Goal: Task Accomplishment & Management: Manage account settings

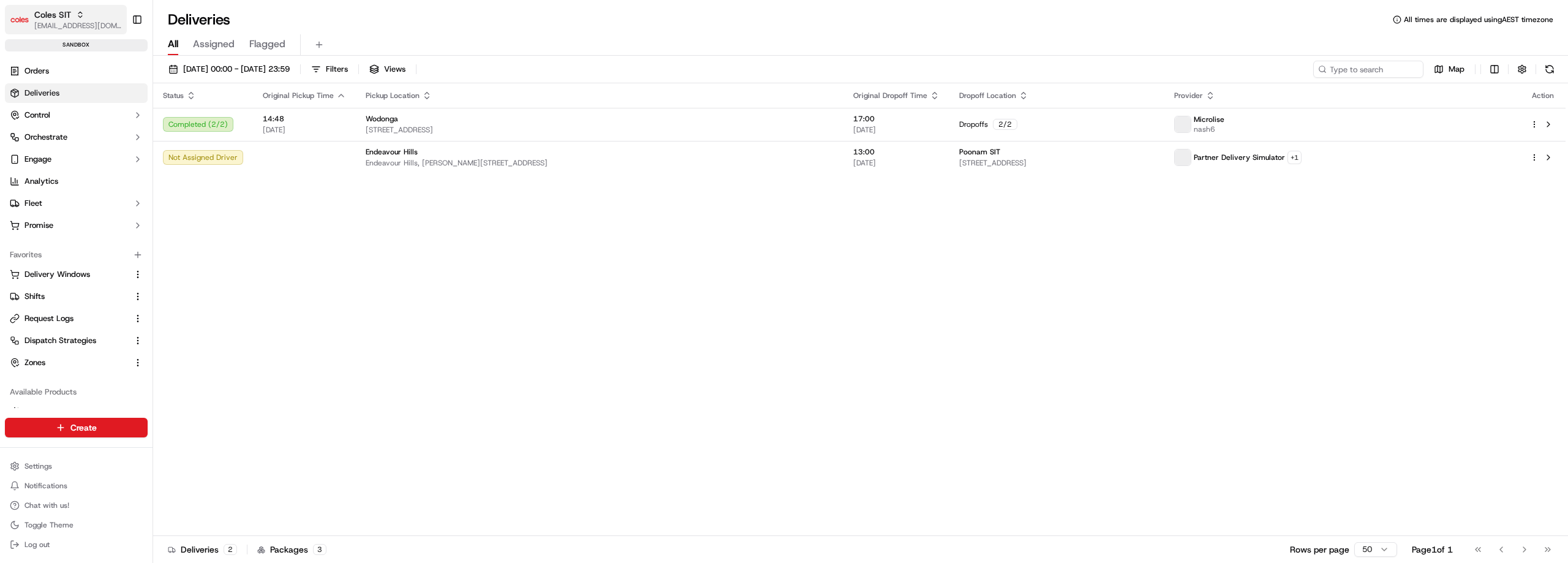
click at [58, 19] on span "Coles SIT" at bounding box center [52, 14] width 37 height 12
click at [190, 63] on span "Coles Perf" at bounding box center [175, 63] width 37 height 11
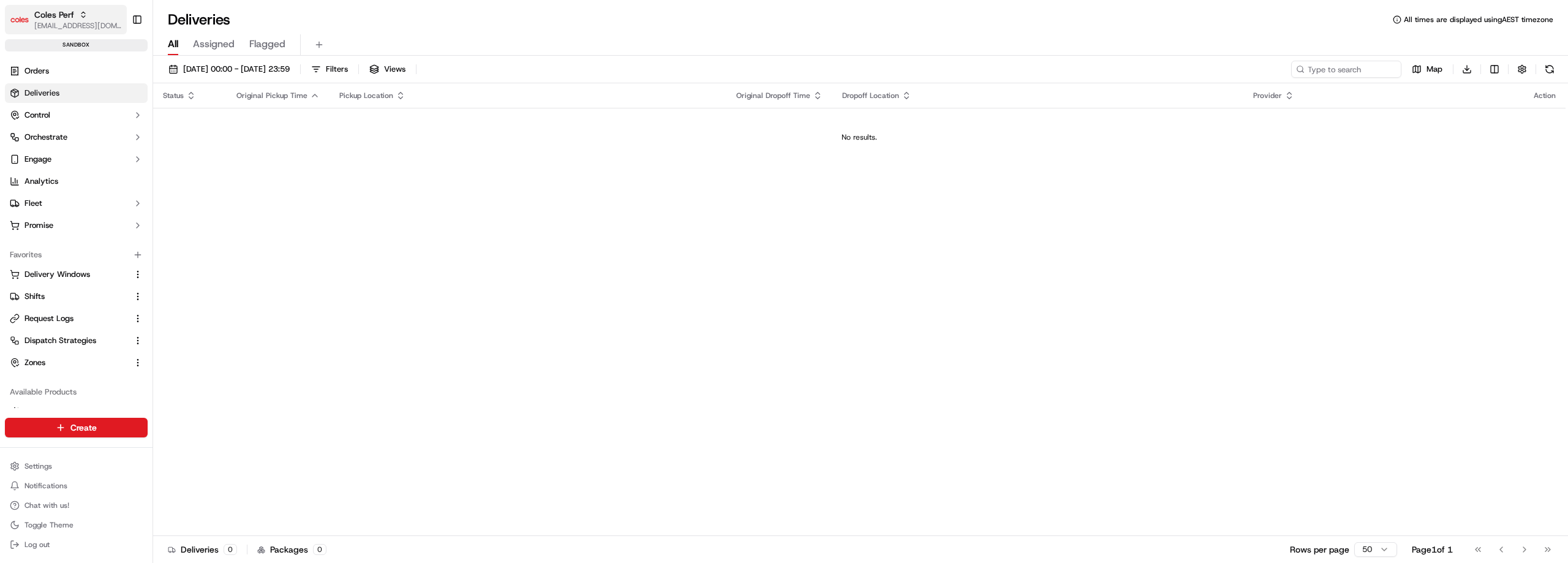
click at [82, 16] on icon "button" at bounding box center [82, 14] width 9 height 9
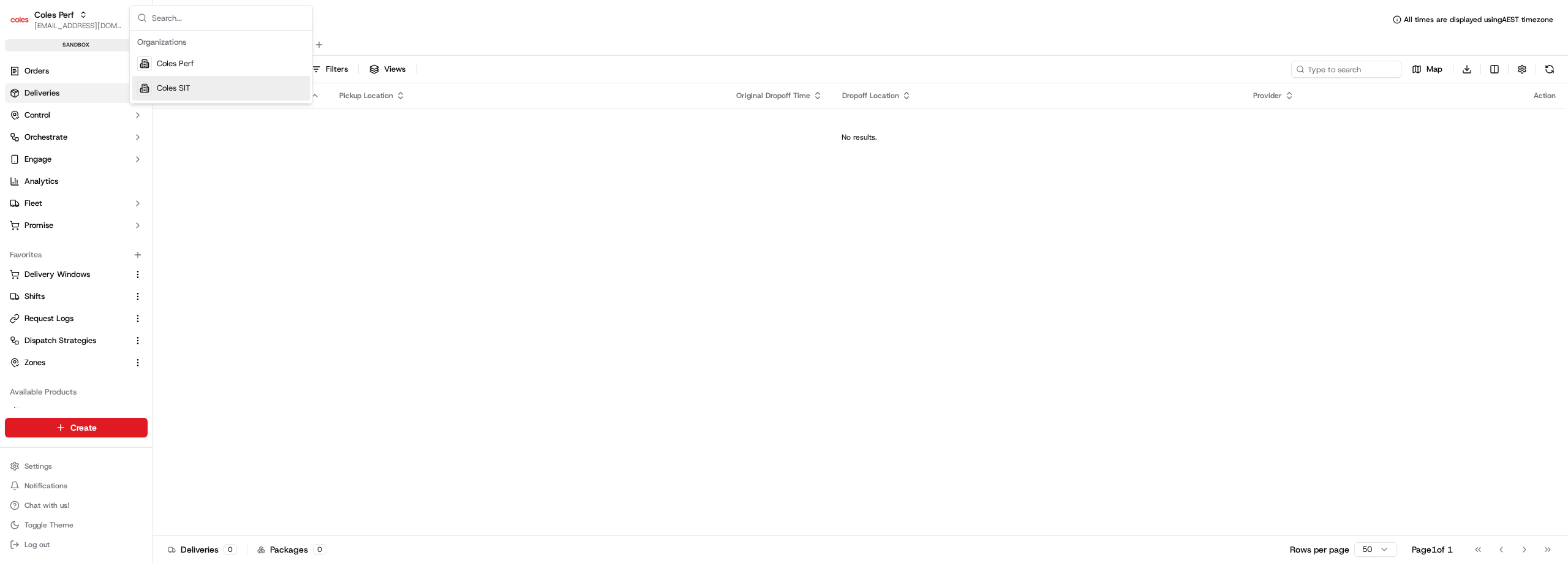
click at [305, 192] on div "Status Original Pickup Time Pickup Location Original Dropoff Time Dropoff Locat…" at bounding box center [859, 309] width 1412 height 452
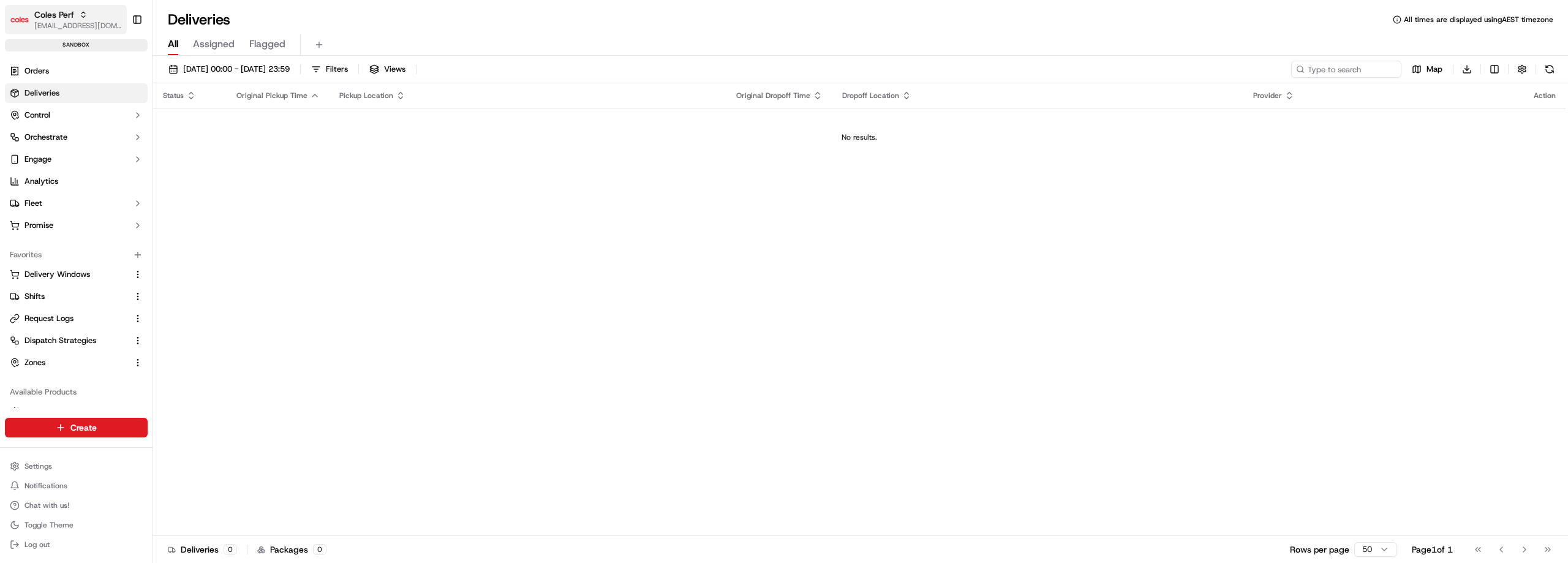
click at [88, 16] on div "Coles Perf" at bounding box center [78, 14] width 88 height 12
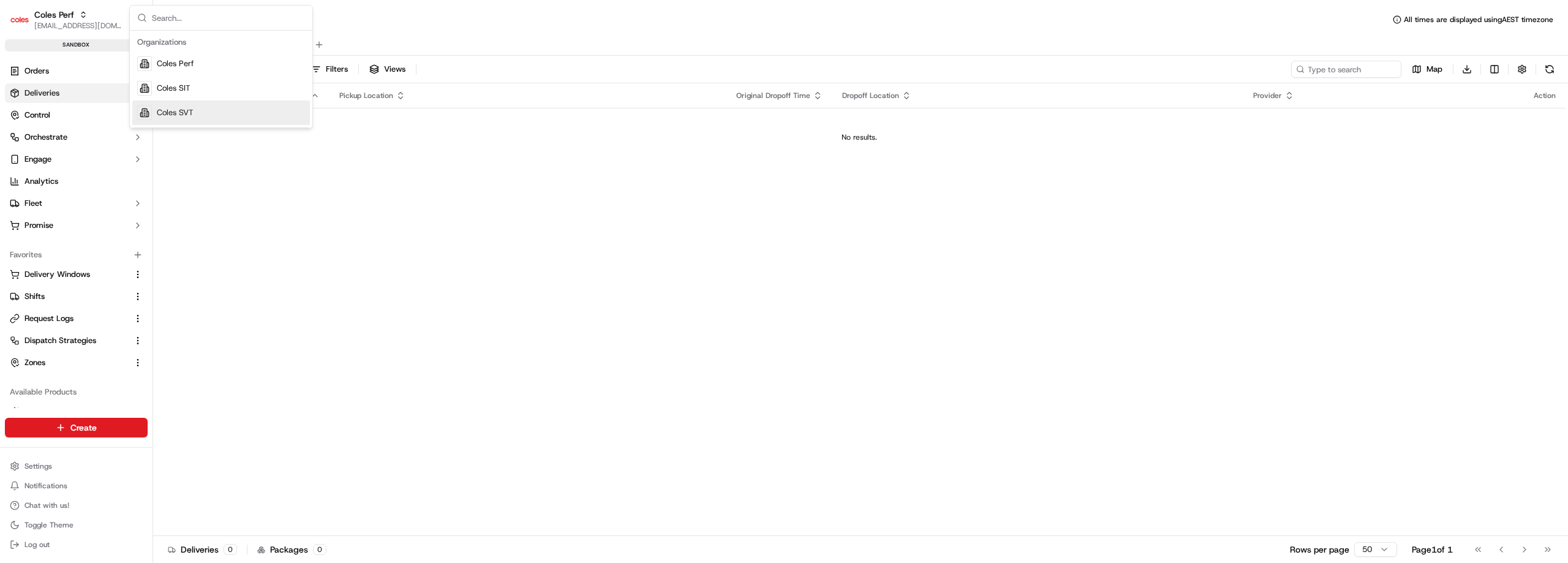
click at [182, 114] on span "Coles SVT" at bounding box center [175, 113] width 37 height 11
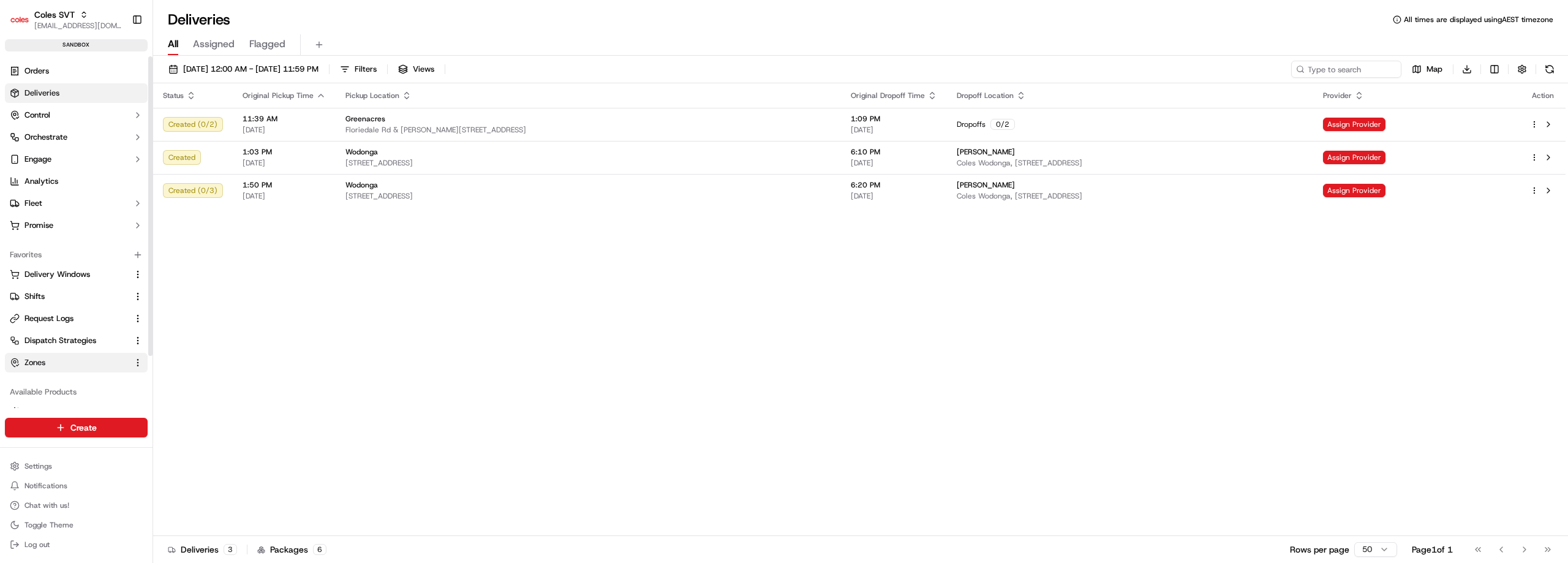
click at [35, 365] on span "Zones" at bounding box center [35, 362] width 21 height 11
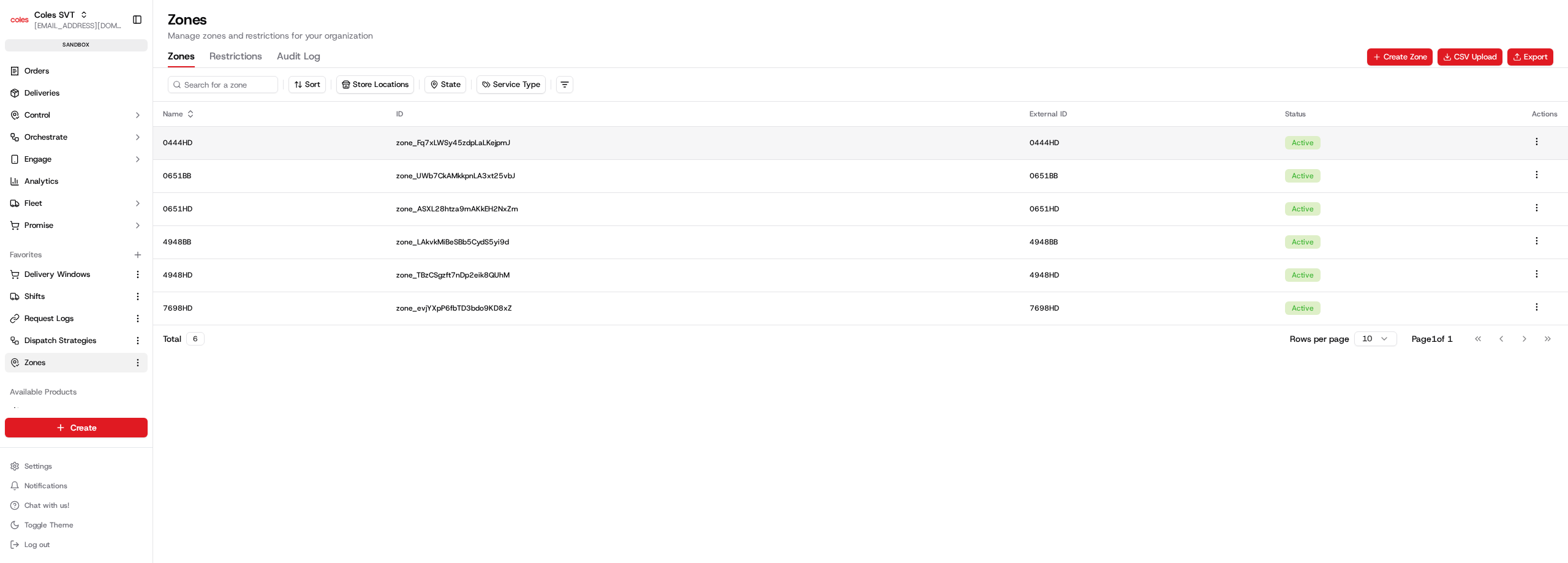
click at [225, 144] on p "0444HD" at bounding box center [270, 143] width 214 height 9
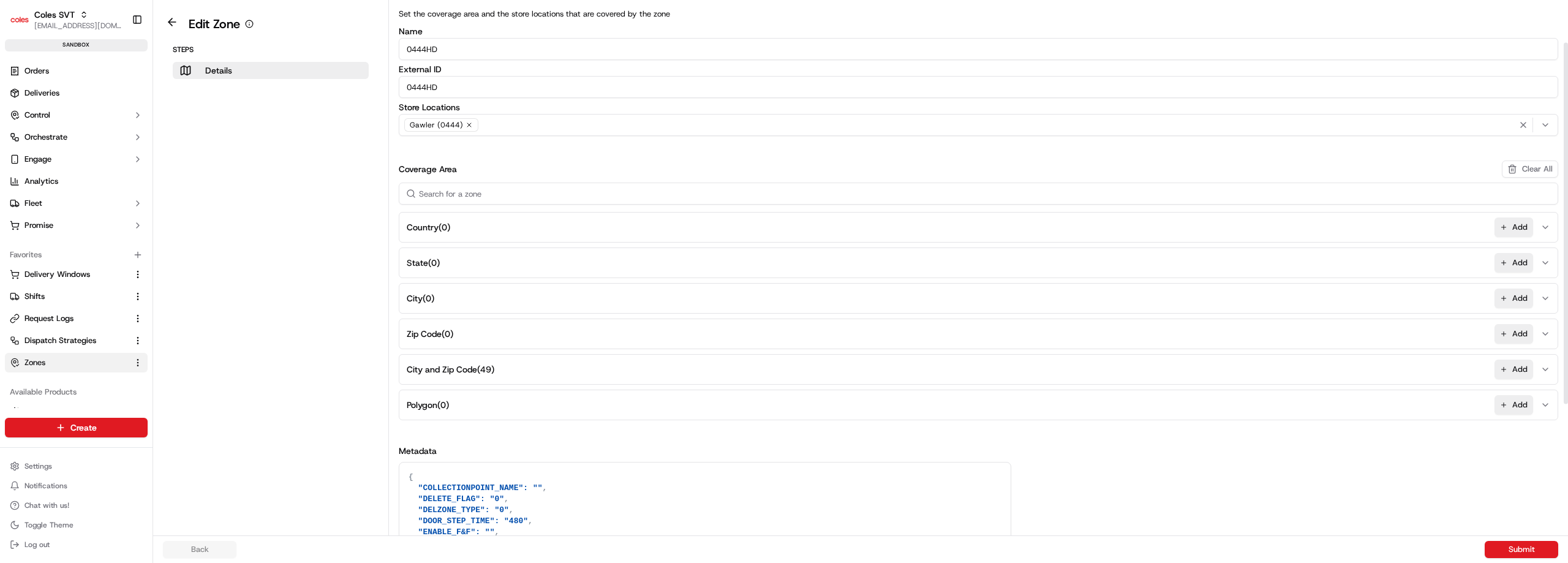
scroll to position [70, 0]
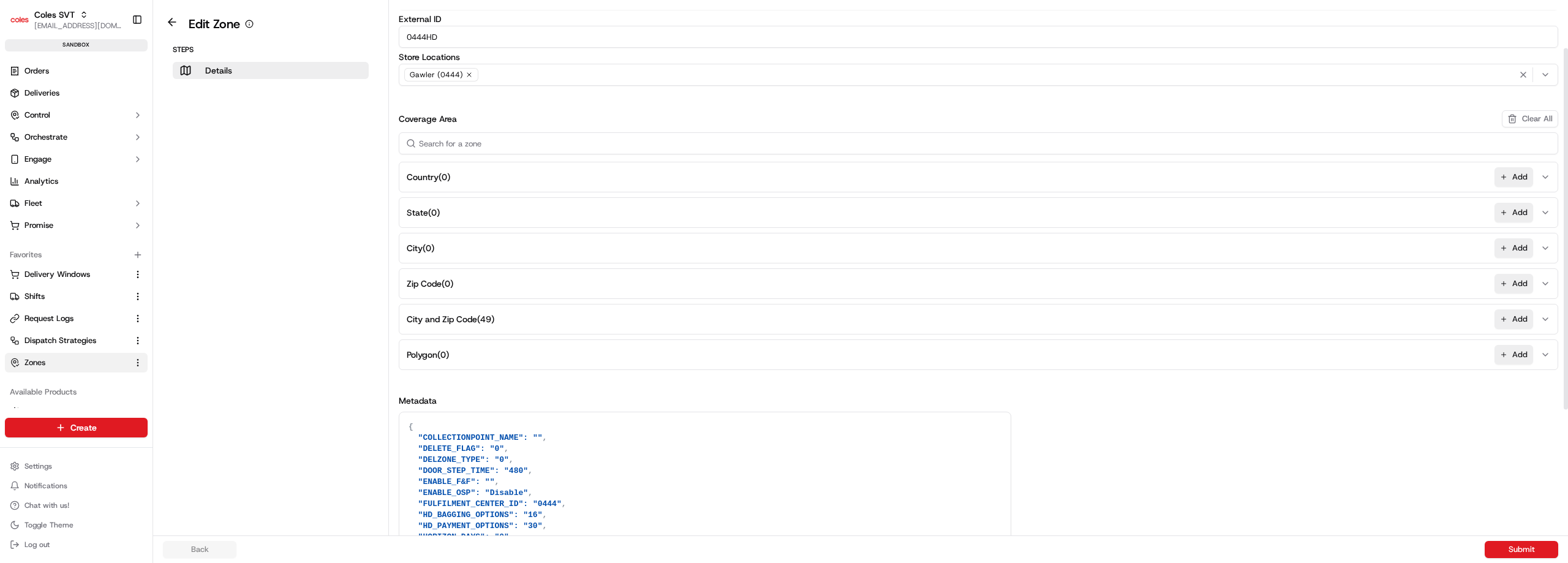
click at [527, 319] on button "City and Zip Code ( 49 ) Add" at bounding box center [978, 319] width 1154 height 29
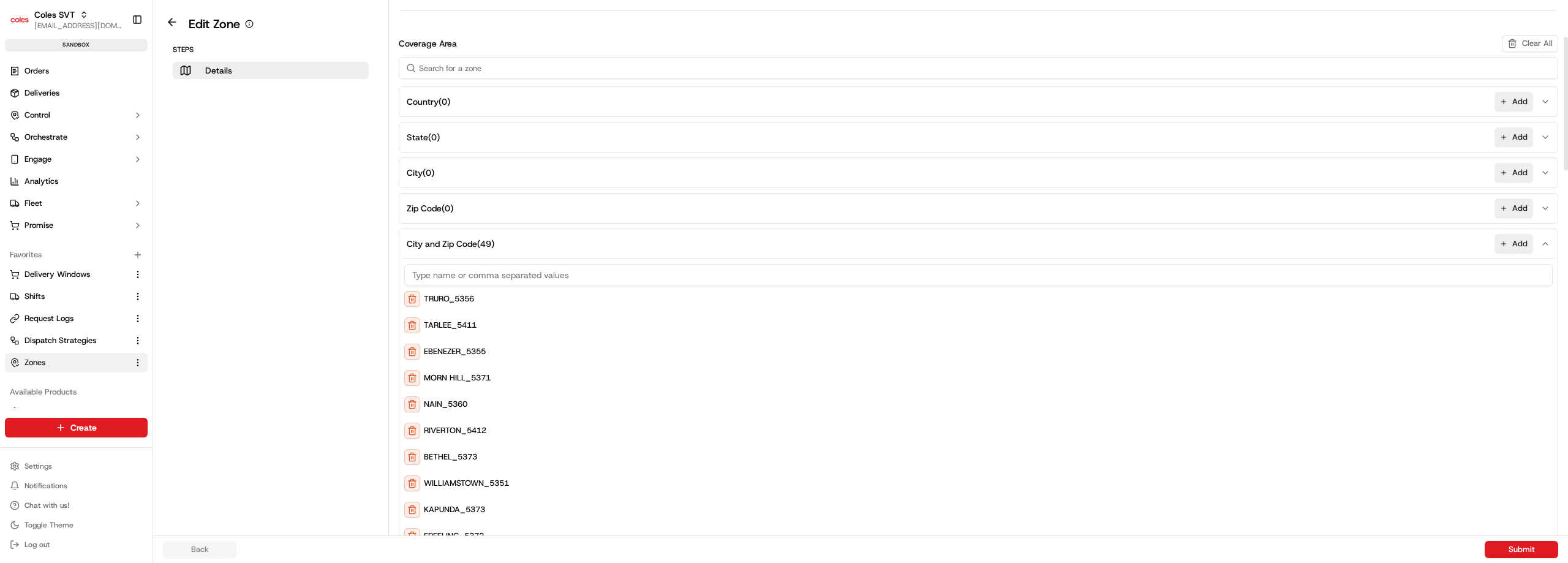
scroll to position [0, 0]
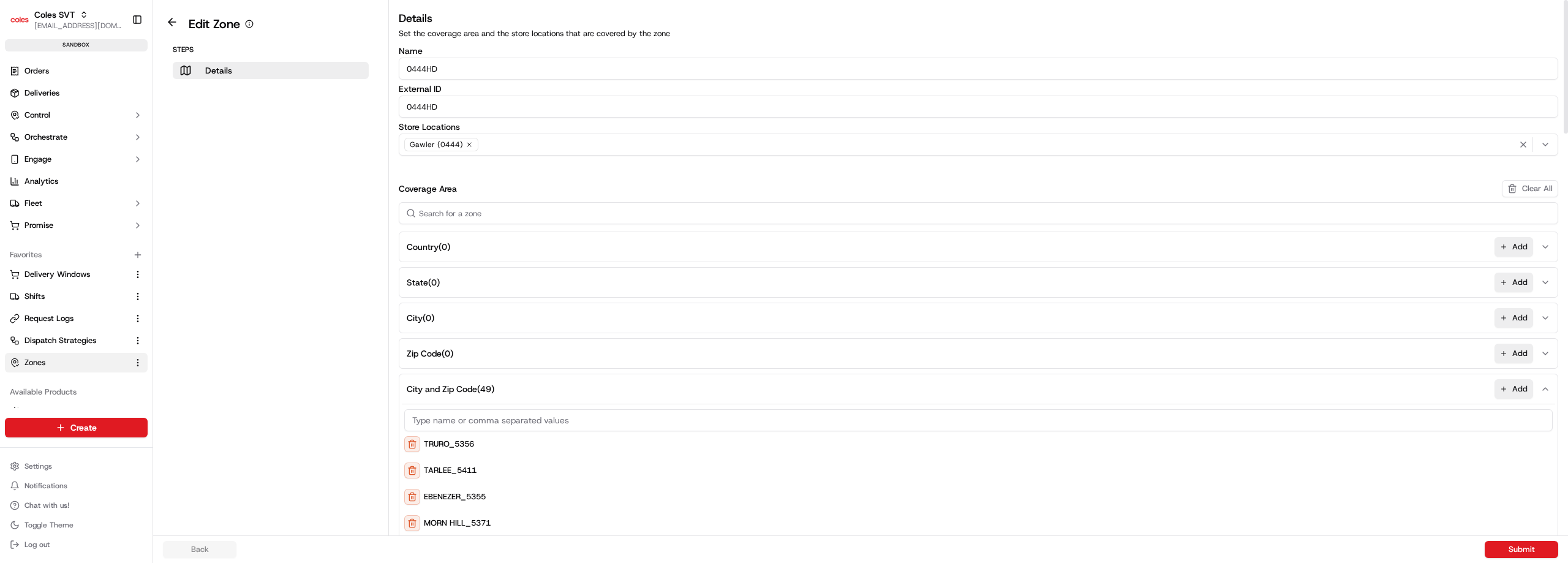
click at [523, 417] on input at bounding box center [978, 419] width 1148 height 22
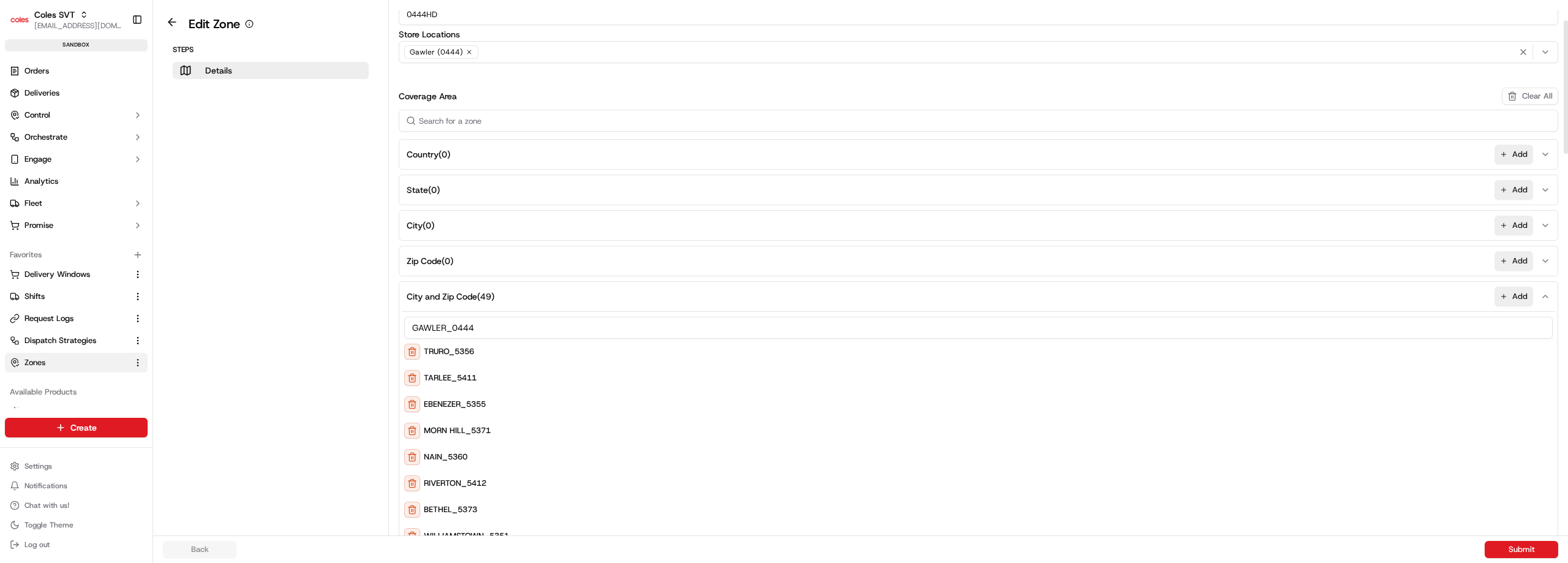
scroll to position [80, 0]
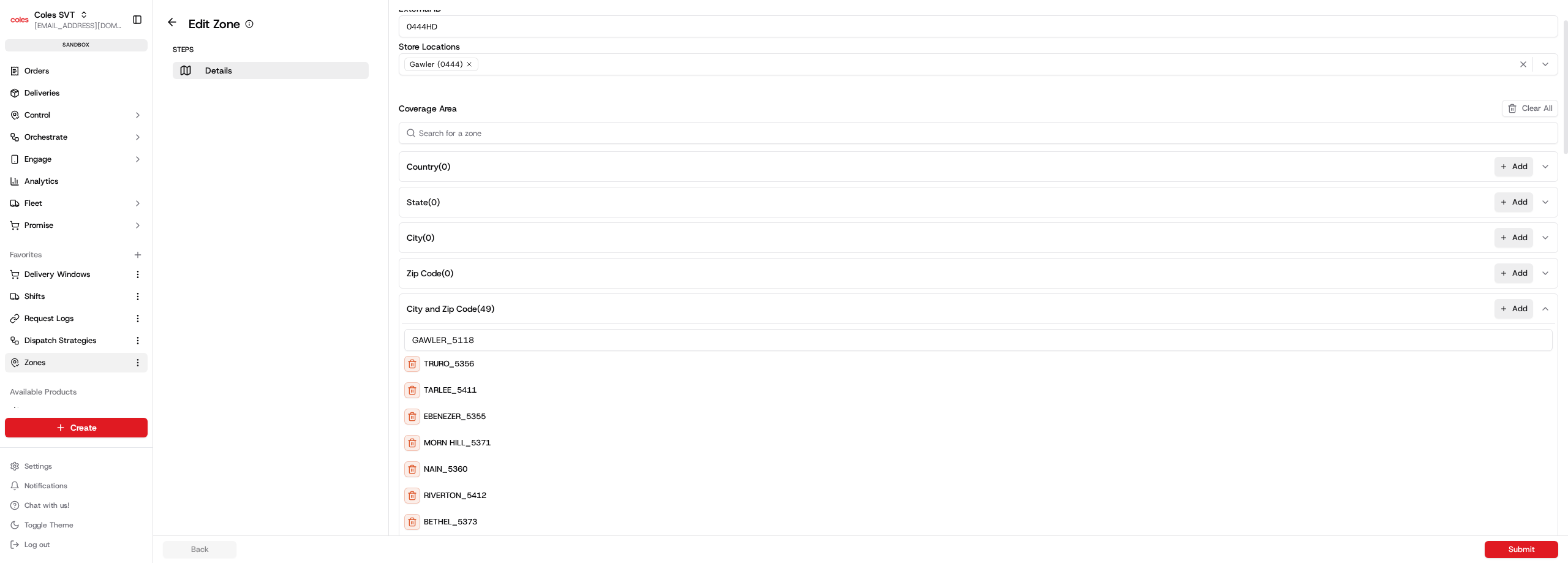
type input "GAWLER_5118"
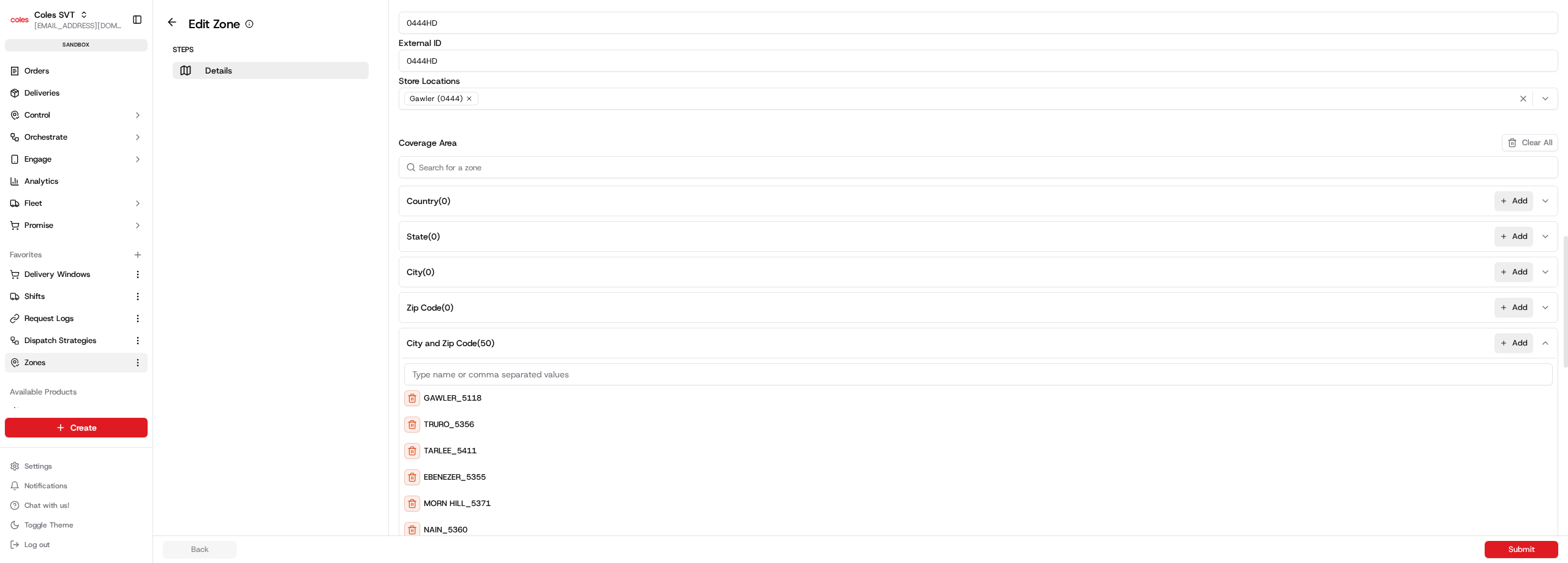
scroll to position [0, 0]
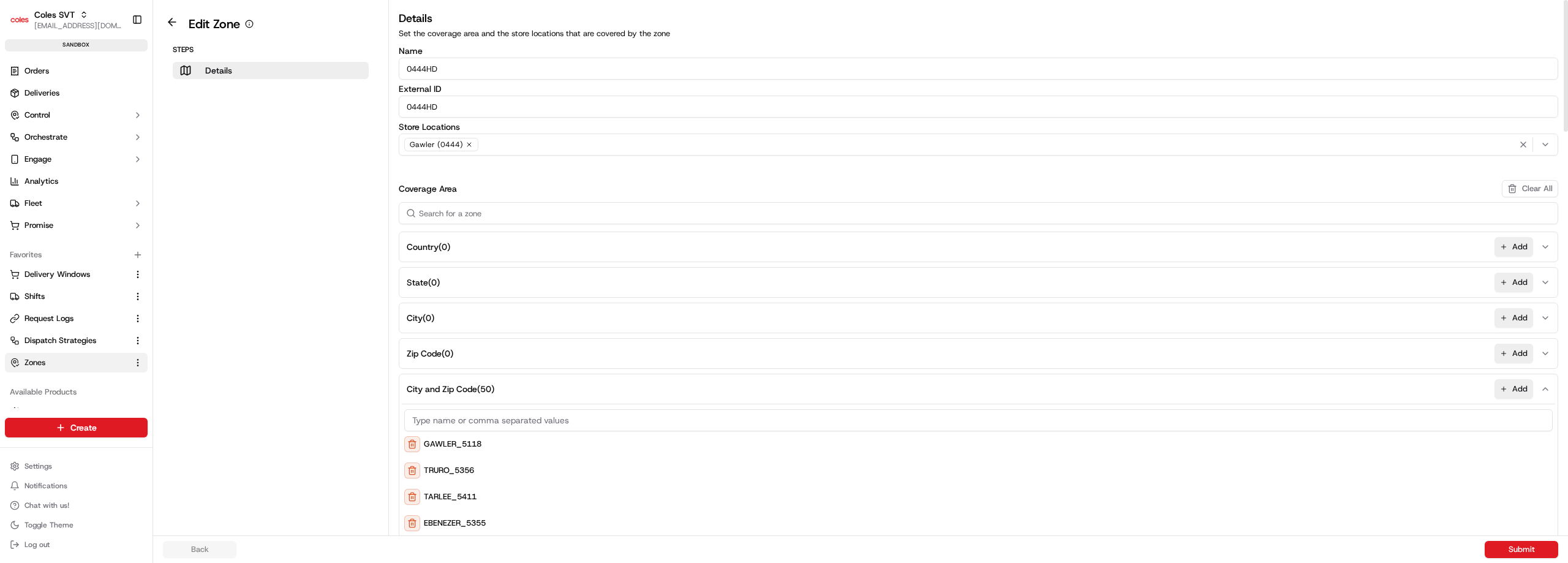
click at [422, 144] on span "Gawler (0444)" at bounding box center [436, 145] width 53 height 9
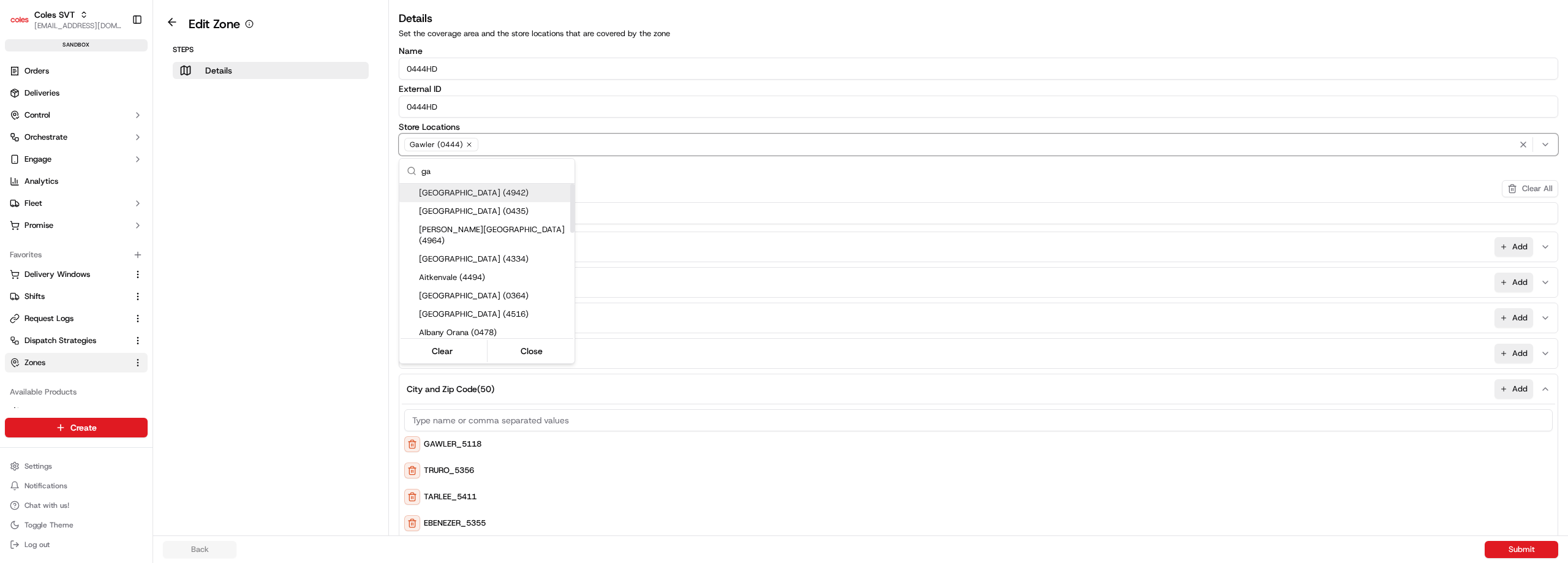
type input "gaw"
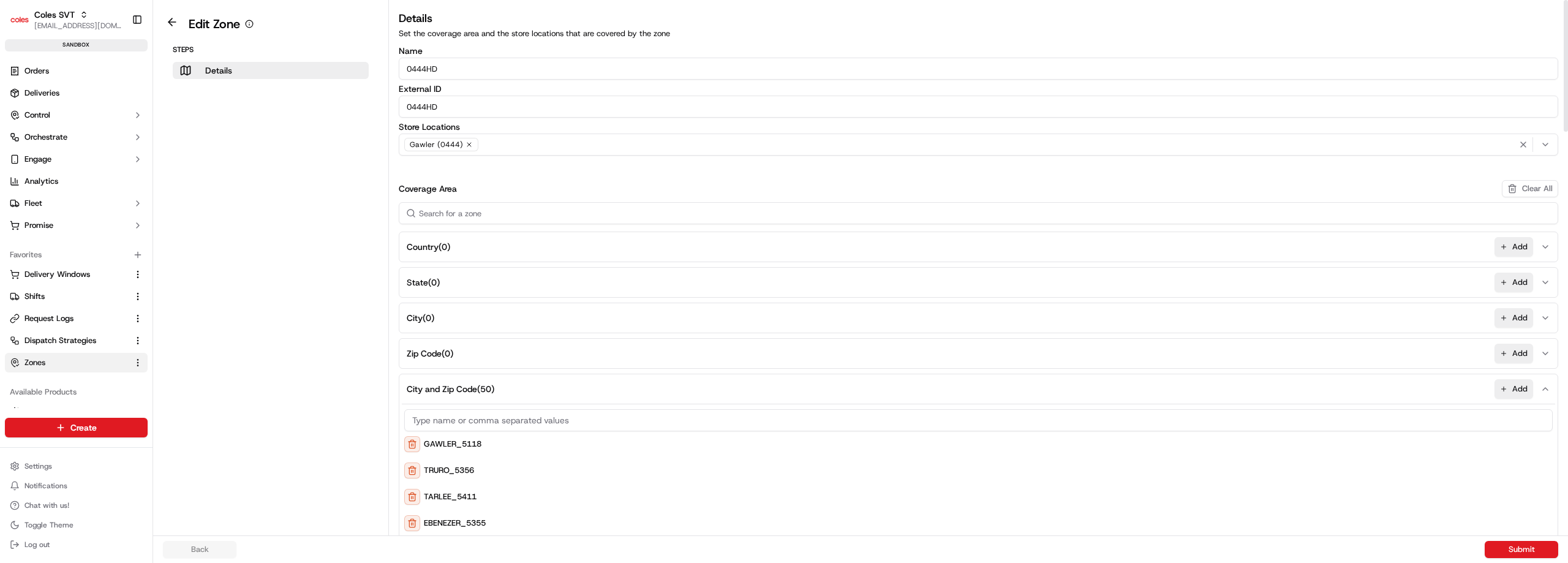
click at [312, 196] on aside "Edit Zone Steps Details" at bounding box center [271, 268] width 236 height 536
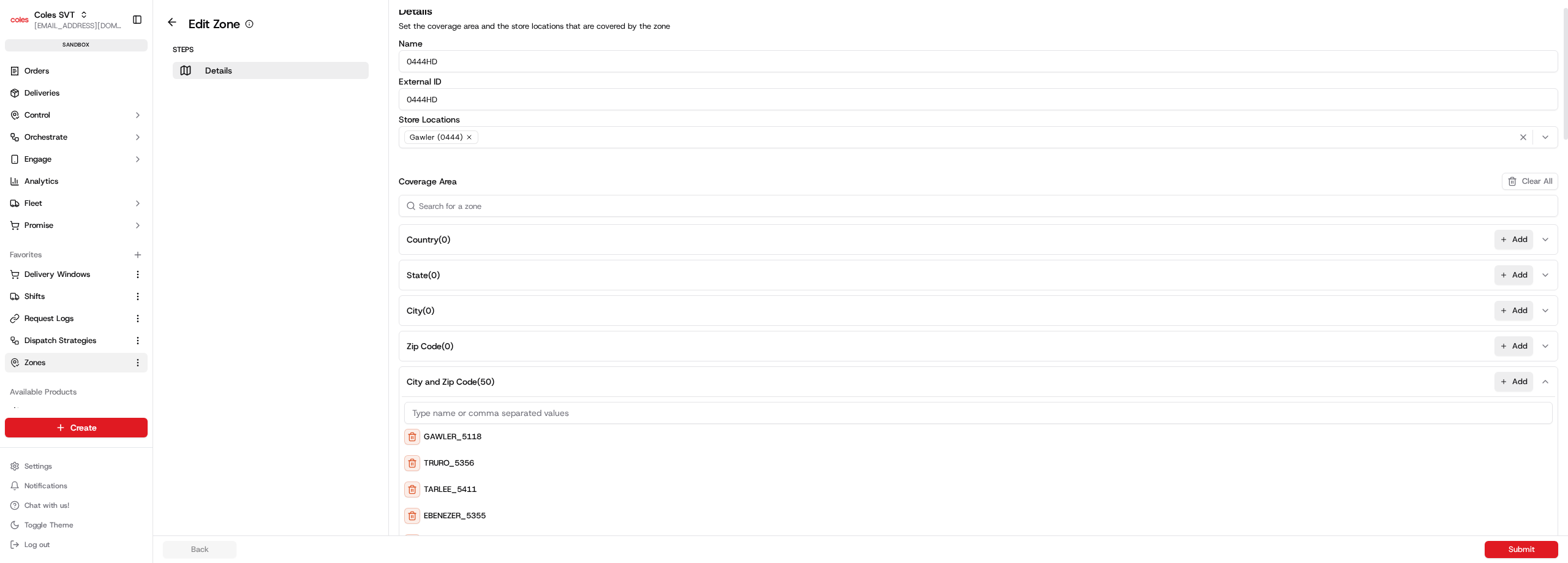
scroll to position [32, 0]
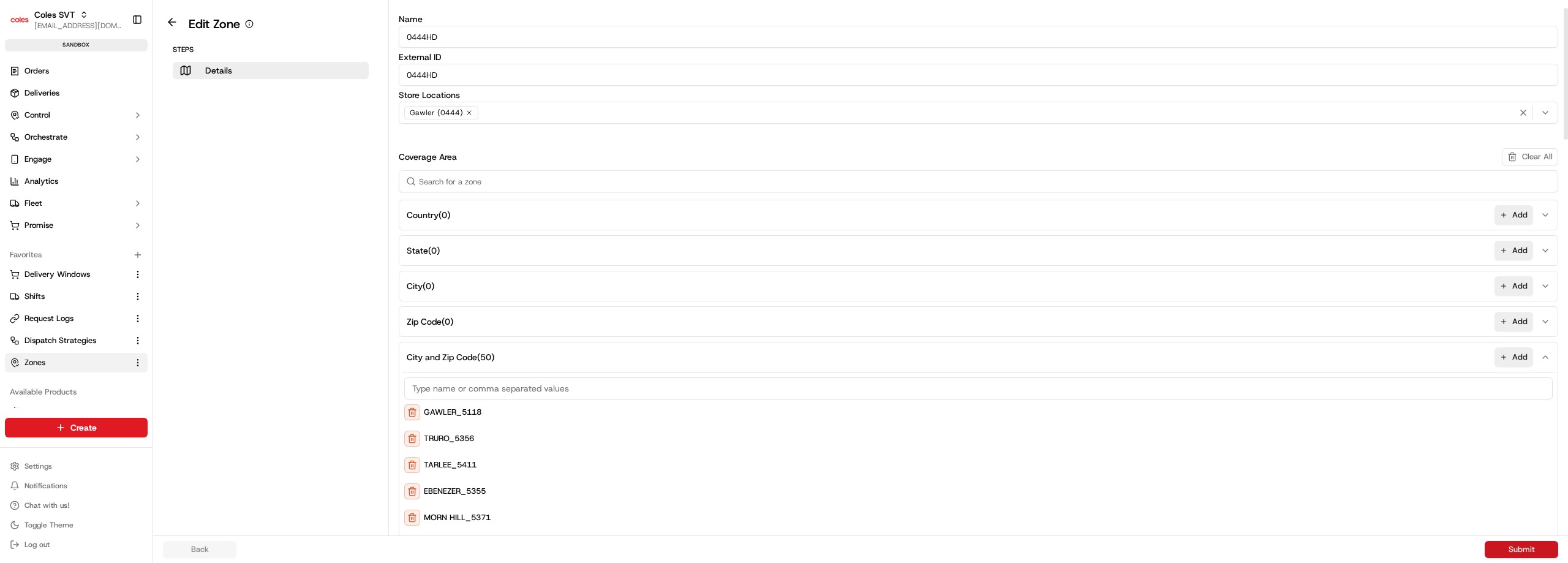
click at [1516, 546] on button "Submit" at bounding box center [1522, 549] width 74 height 17
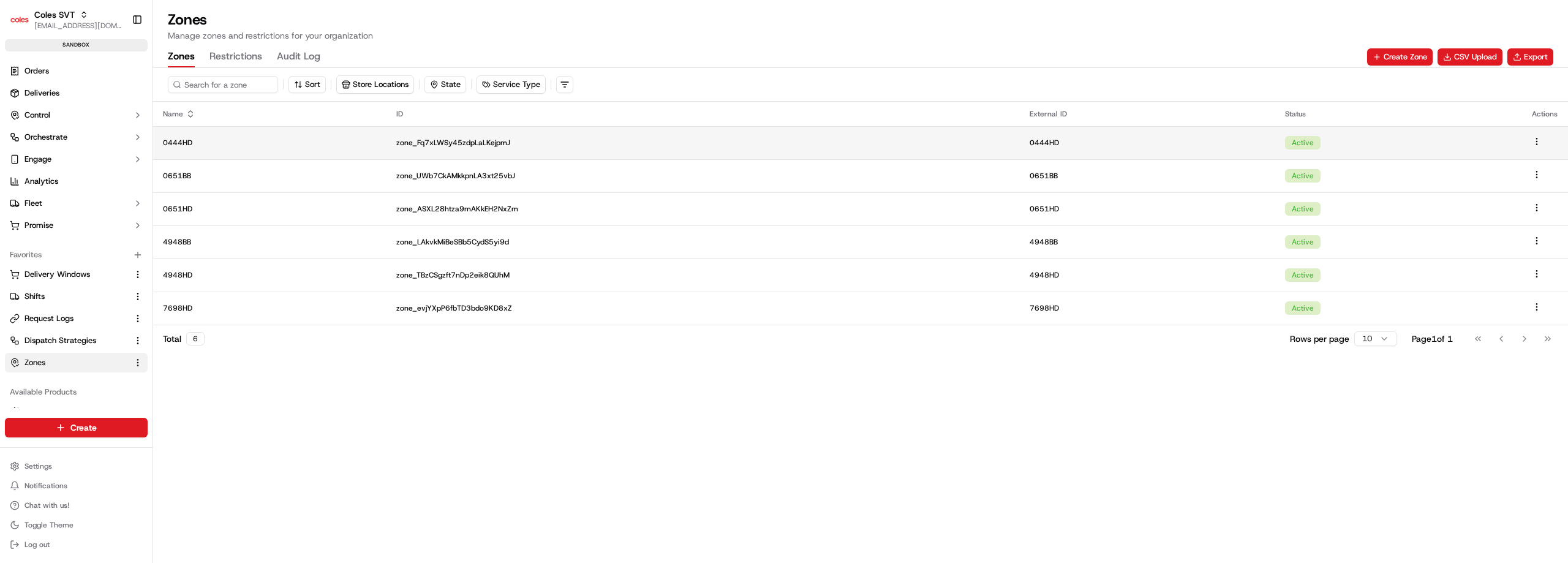
click at [210, 147] on p "0444HD" at bounding box center [270, 143] width 214 height 9
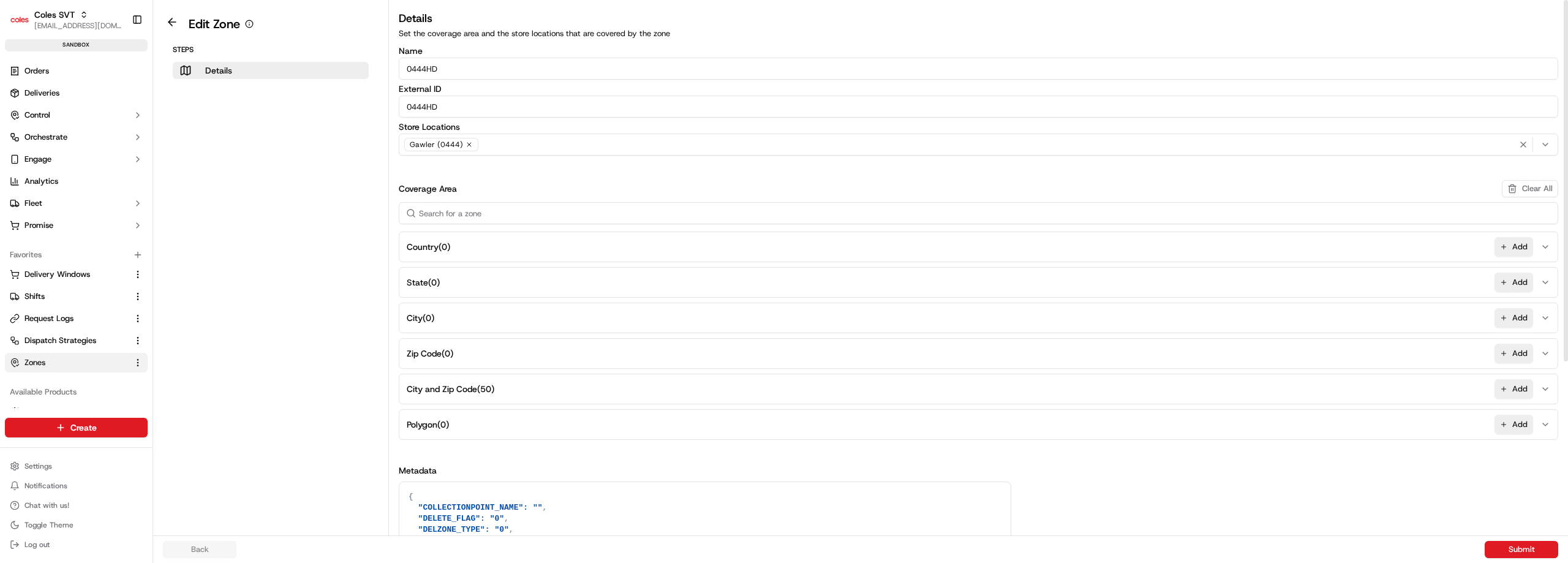
click at [520, 387] on button "City and Zip Code ( 50 ) Add" at bounding box center [978, 388] width 1154 height 29
click at [256, 356] on aside "Edit Zone Steps Details" at bounding box center [271, 268] width 236 height 536
